Goal: Task Accomplishment & Management: Manage account settings

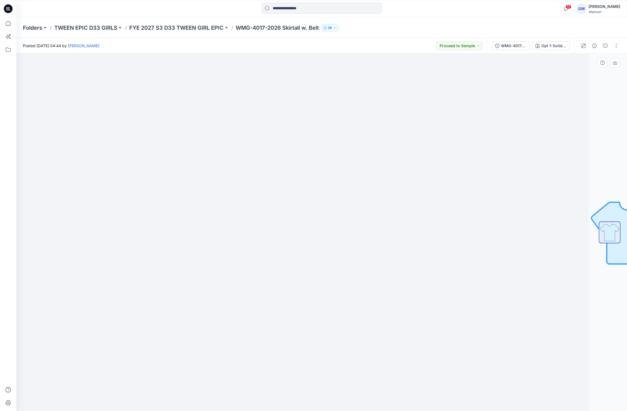
click at [290, 360] on div at bounding box center [283, 232] width 611 height 358
drag, startPoint x: 524, startPoint y: 258, endPoint x: 498, endPoint y: 282, distance: 35.1
click at [498, 282] on div at bounding box center [321, 232] width 611 height 358
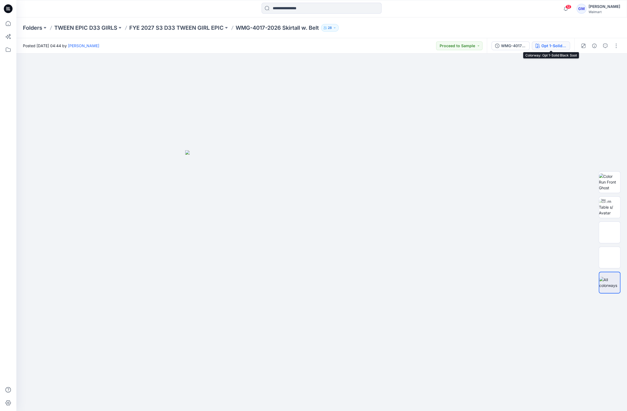
click at [553, 44] on div "Opt 1-Solid Black Soot" at bounding box center [554, 46] width 25 height 6
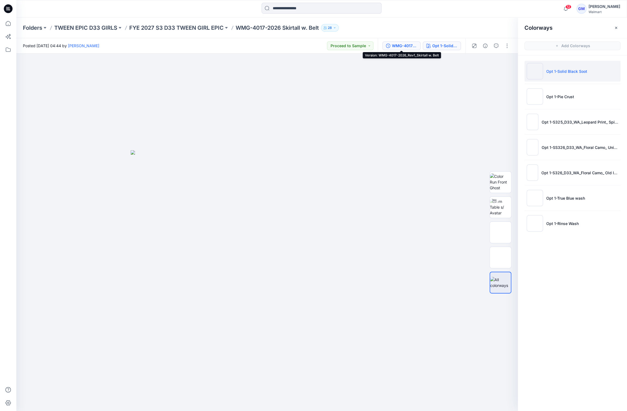
click at [406, 43] on div "WMG-4017-2026_Rev1_Skirtall w. Belt" at bounding box center [404, 46] width 25 height 6
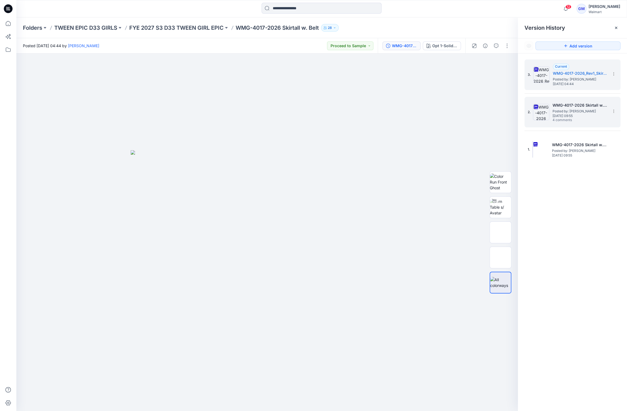
click at [577, 115] on span "Thursday, September 18, 2025 09:55" at bounding box center [580, 116] width 55 height 4
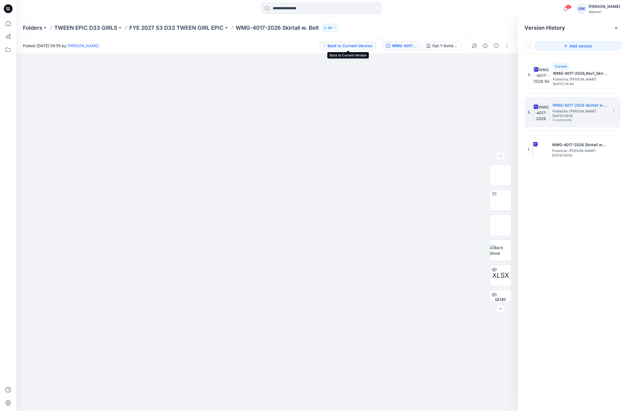
click at [352, 44] on button "Back to Current Version" at bounding box center [348, 45] width 56 height 9
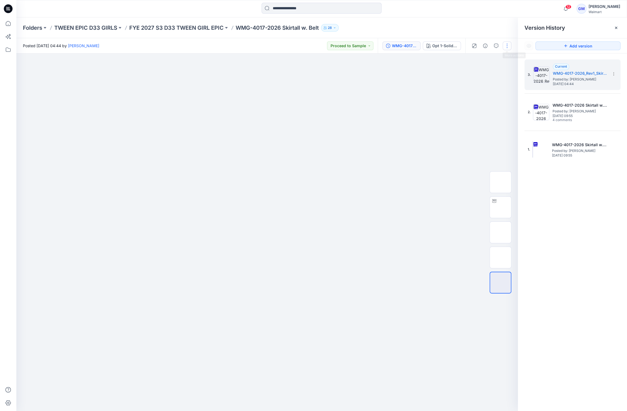
click at [510, 44] on button "button" at bounding box center [507, 45] width 9 height 9
click at [493, 69] on button "Edit" at bounding box center [484, 74] width 50 height 10
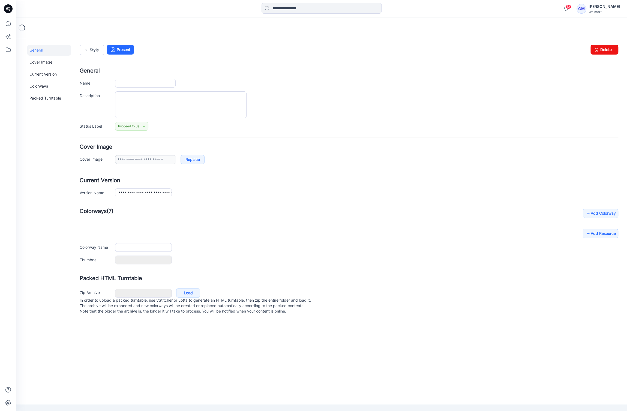
type input "**********"
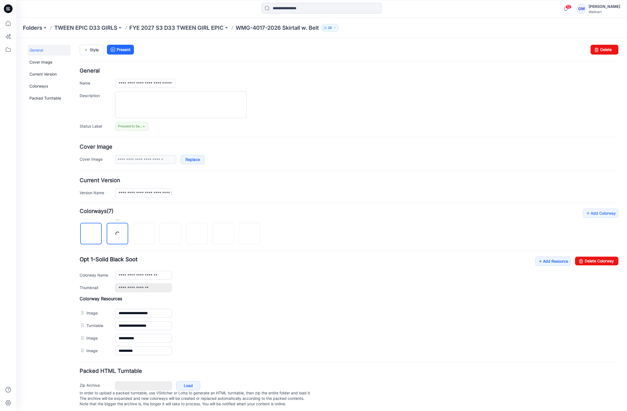
click at [117, 237] on link at bounding box center [118, 234] width 22 height 22
click at [591, 260] on link "Delete Colorway" at bounding box center [596, 261] width 43 height 9
click at [118, 234] on img at bounding box center [118, 234] width 0 height 0
drag, startPoint x: 593, startPoint y: 257, endPoint x: 365, endPoint y: 74, distance: 291.9
click at [593, 257] on link "Delete Colorway" at bounding box center [596, 261] width 43 height 9
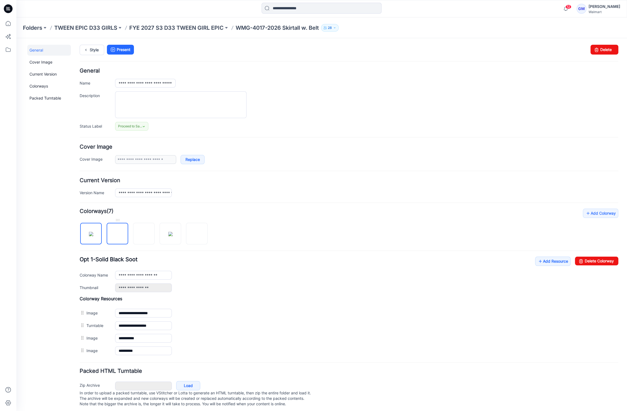
click at [118, 234] on img at bounding box center [118, 234] width 0 height 0
click at [600, 267] on div "**********" at bounding box center [349, 274] width 539 height 35
drag, startPoint x: 601, startPoint y: 262, endPoint x: 362, endPoint y: 74, distance: 304.2
click at [601, 262] on link "Delete Colorway" at bounding box center [596, 261] width 43 height 9
click at [118, 234] on img at bounding box center [118, 234] width 0 height 0
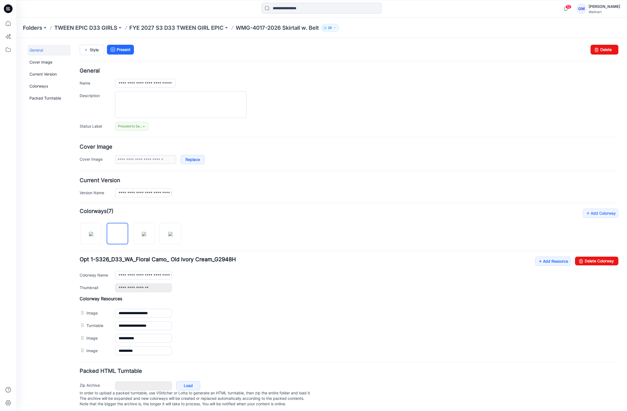
click at [614, 256] on div "**********" at bounding box center [318, 226] width 604 height 376
drag, startPoint x: 605, startPoint y: 259, endPoint x: 366, endPoint y: 72, distance: 303.2
click at [605, 259] on link "Delete Colorway" at bounding box center [596, 261] width 43 height 9
click at [120, 235] on img at bounding box center [117, 234] width 4 height 4
drag, startPoint x: 592, startPoint y: 267, endPoint x: 593, endPoint y: 265, distance: 3.1
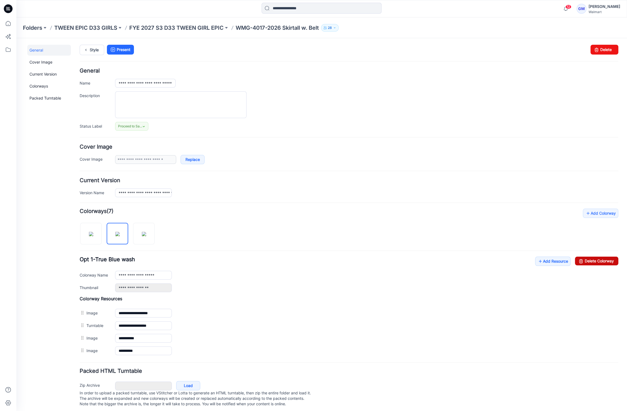
click at [593, 265] on div "**********" at bounding box center [349, 274] width 539 height 35
drag, startPoint x: 594, startPoint y: 263, endPoint x: 361, endPoint y: 58, distance: 310.3
click at [594, 263] on link "Delete Colorway" at bounding box center [596, 261] width 43 height 9
click at [120, 232] on img at bounding box center [117, 234] width 4 height 4
click at [599, 264] on link "Delete Colorway" at bounding box center [596, 261] width 43 height 9
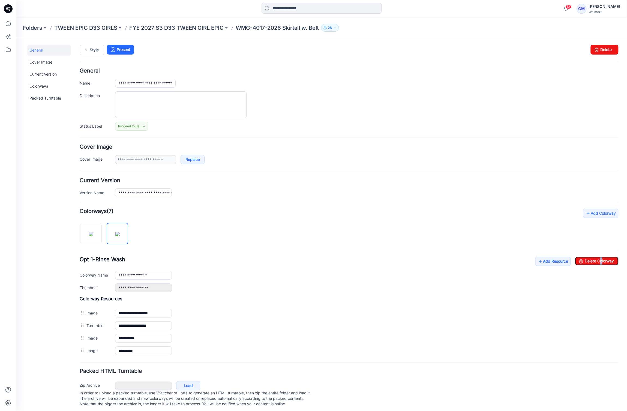
type input "**********"
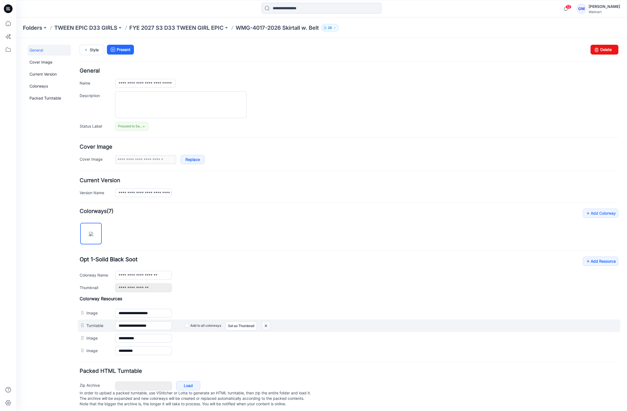
click at [264, 326] on img at bounding box center [266, 325] width 9 height 9
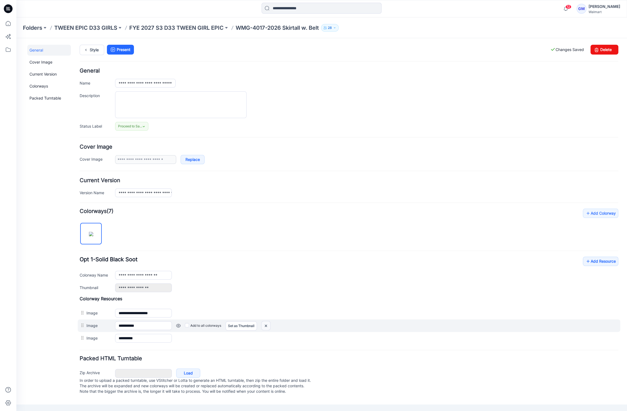
drag, startPoint x: 263, startPoint y: 328, endPoint x: 354, endPoint y: 66, distance: 277.4
click at [263, 328] on img at bounding box center [266, 325] width 9 height 9
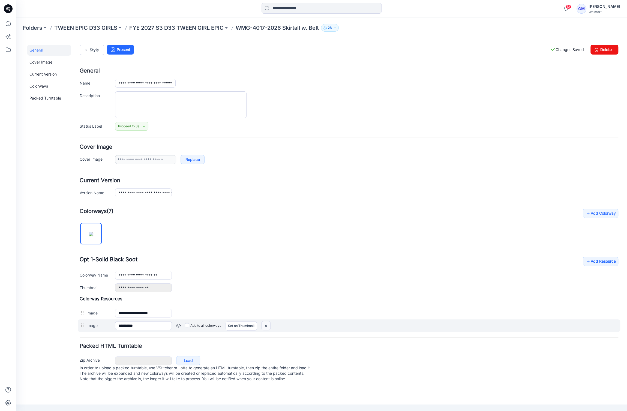
drag, startPoint x: 263, startPoint y: 326, endPoint x: 356, endPoint y: 68, distance: 273.6
click at [264, 326] on img at bounding box center [266, 325] width 9 height 9
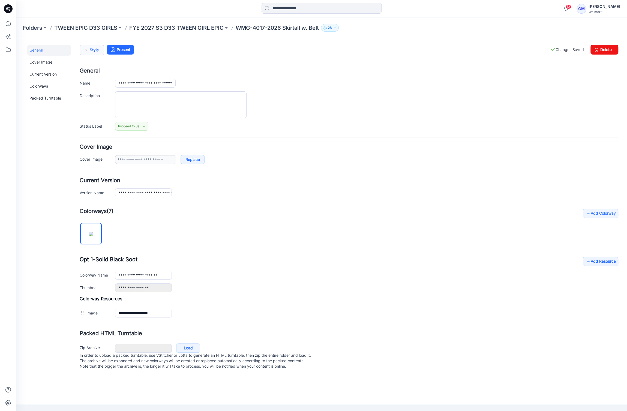
click at [82, 52] on link "Style" at bounding box center [92, 50] width 25 height 10
